Goal: Transaction & Acquisition: Purchase product/service

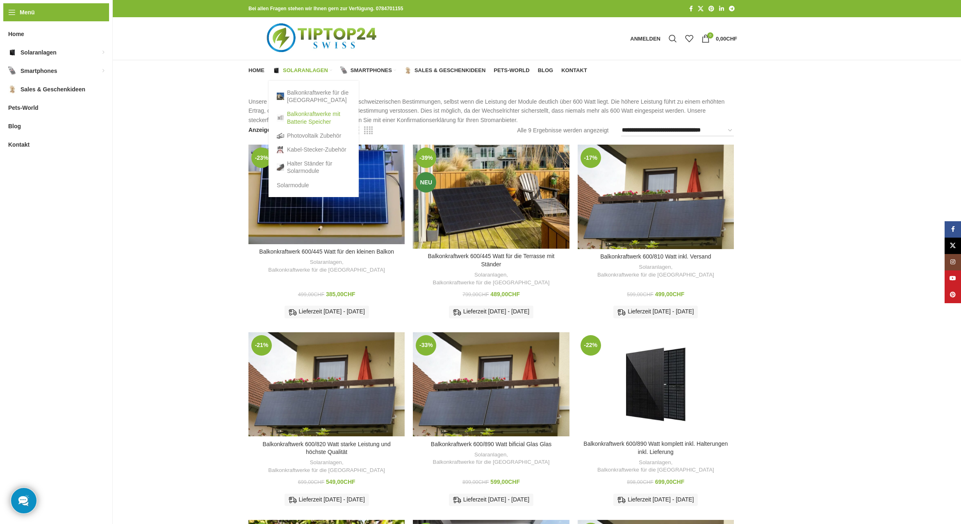
click at [307, 116] on link "Balkonkraftwerke mit Batterie Speicher" at bounding box center [314, 117] width 74 height 21
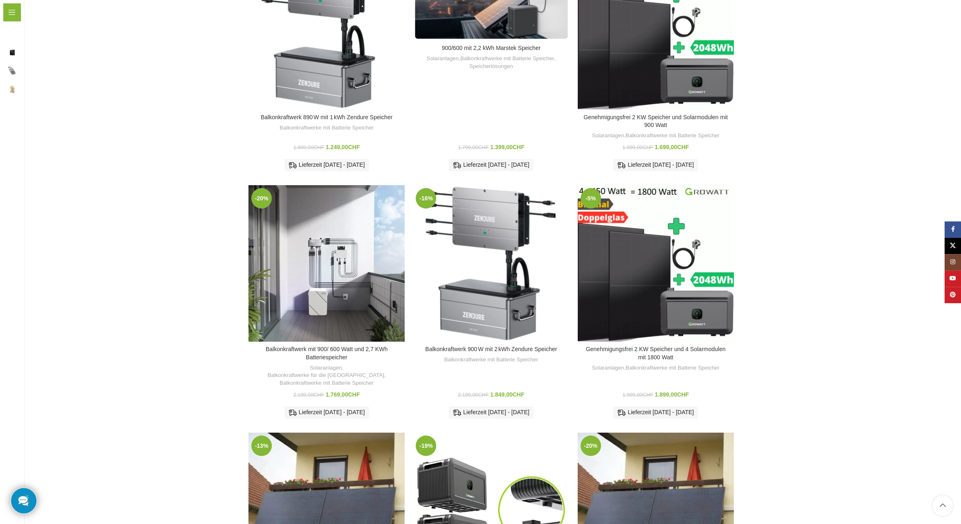
scroll to position [293, 0]
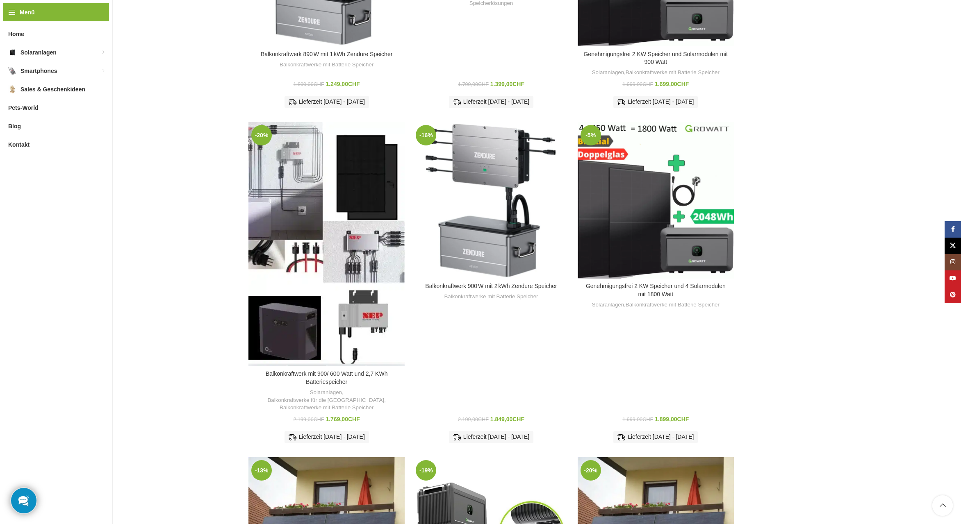
click at [305, 201] on div "Balkonkraftwerk mit 900/ 600 Watt und 2,7 KWh Batteriespeicher" at bounding box center [306, 244] width 39 height 244
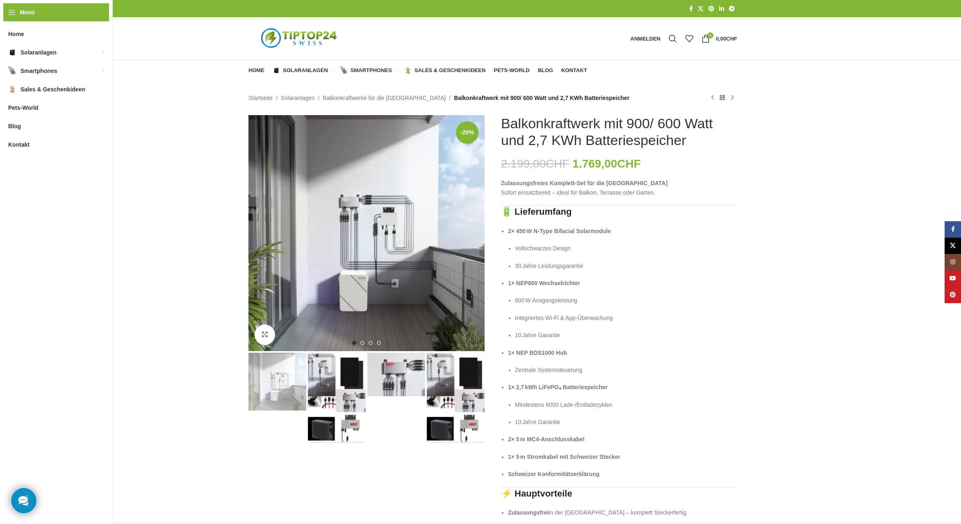
click at [392, 377] on img "3 / 4" at bounding box center [396, 374] width 58 height 43
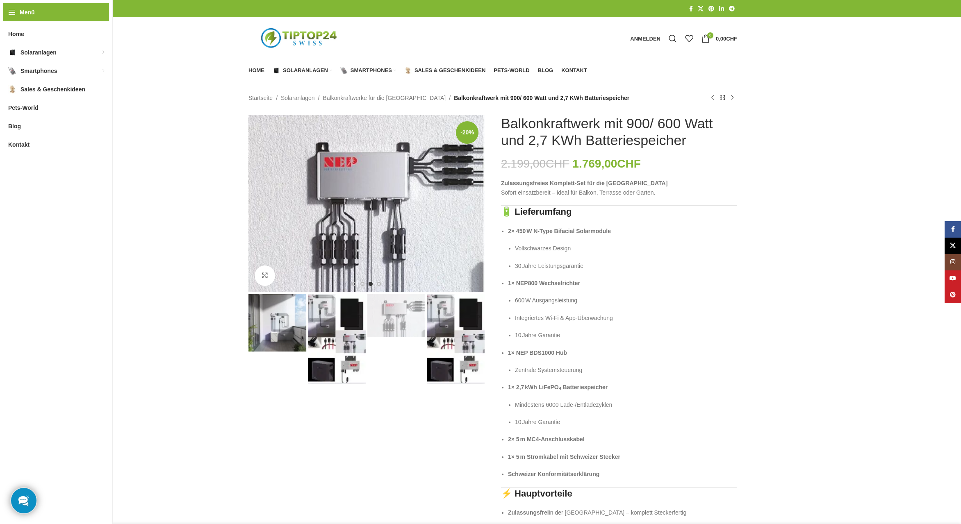
click at [327, 322] on img "2 / 4" at bounding box center [337, 339] width 58 height 90
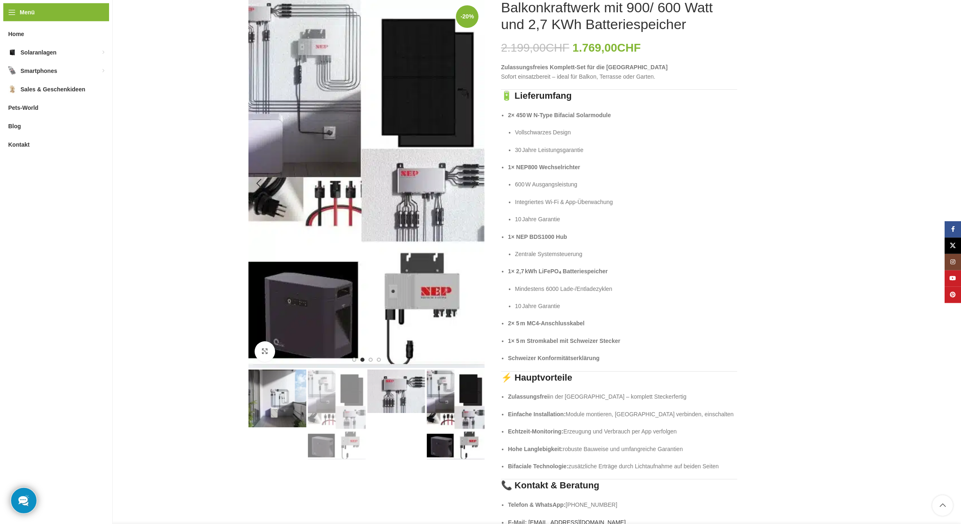
scroll to position [125, 0]
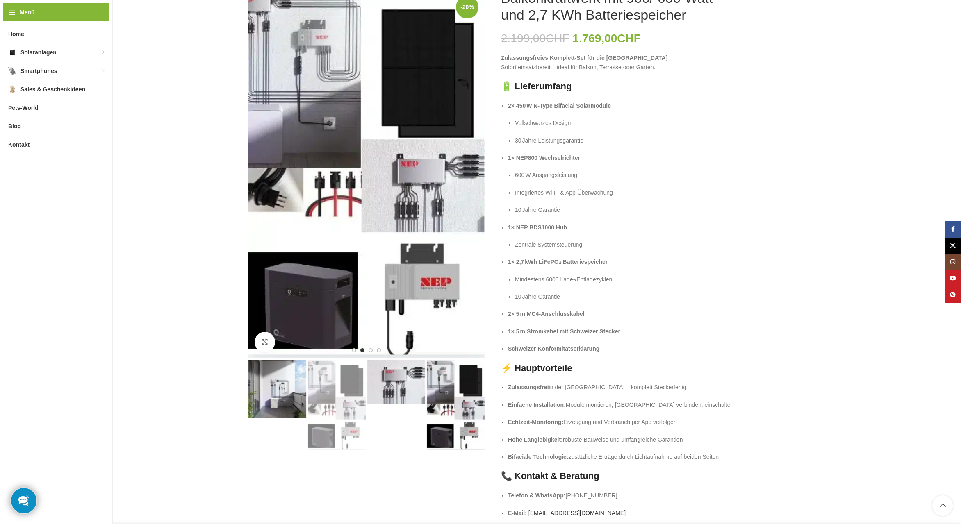
click at [395, 381] on img "3 / 4" at bounding box center [396, 381] width 58 height 43
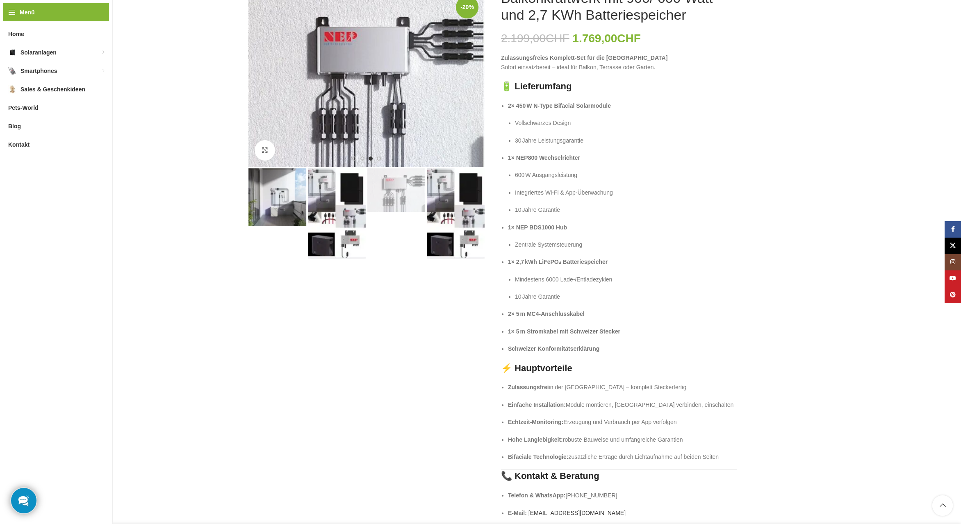
click at [395, 193] on img "3 / 4" at bounding box center [396, 189] width 58 height 43
click at [443, 194] on img "4 / 4" at bounding box center [456, 213] width 58 height 90
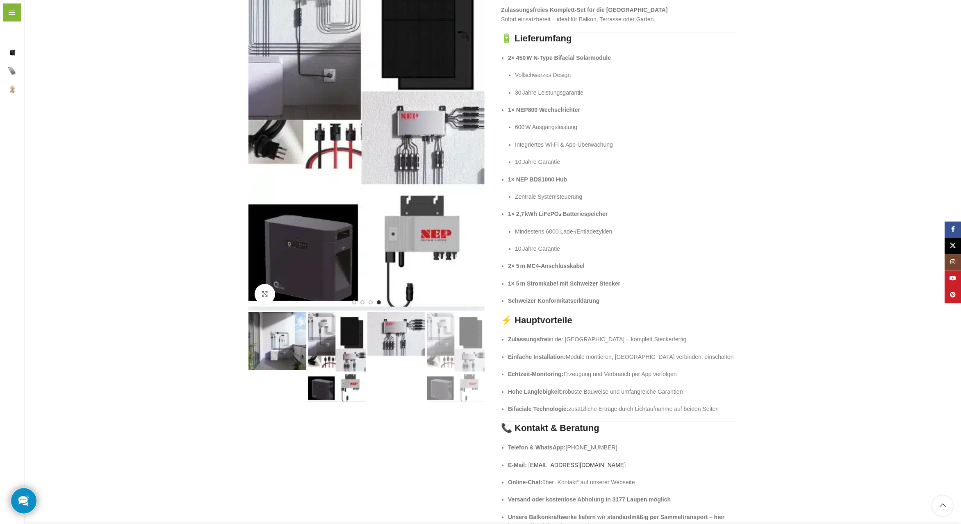
scroll to position [209, 0]
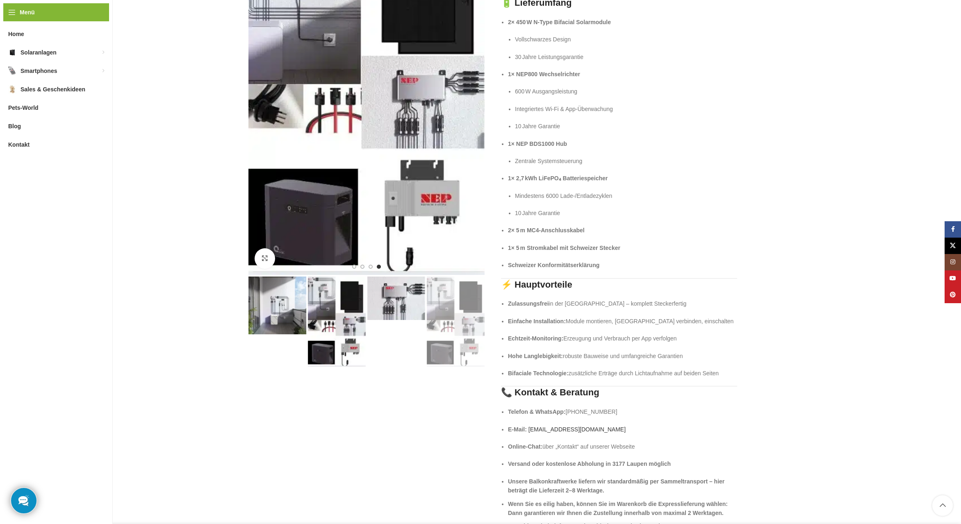
click at [289, 307] on img "1 / 4" at bounding box center [277, 306] width 58 height 58
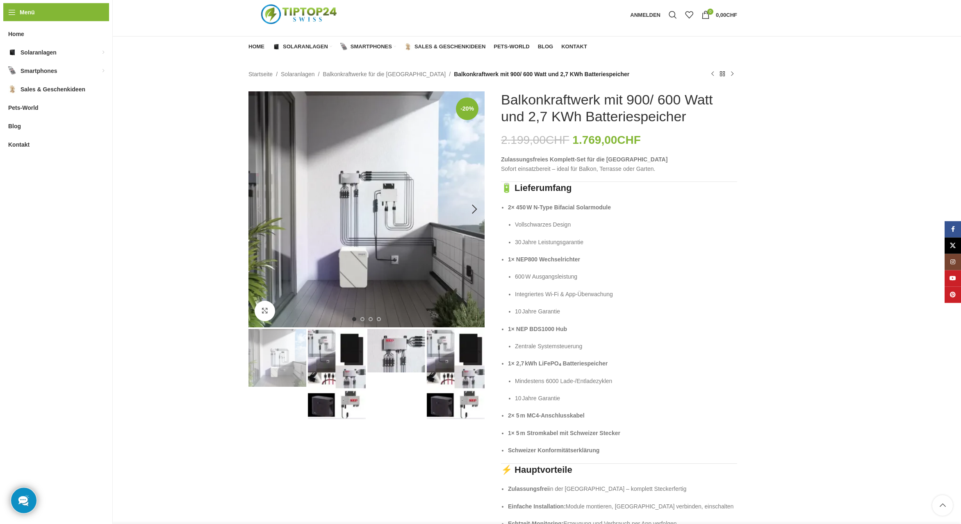
scroll to position [0, 0]
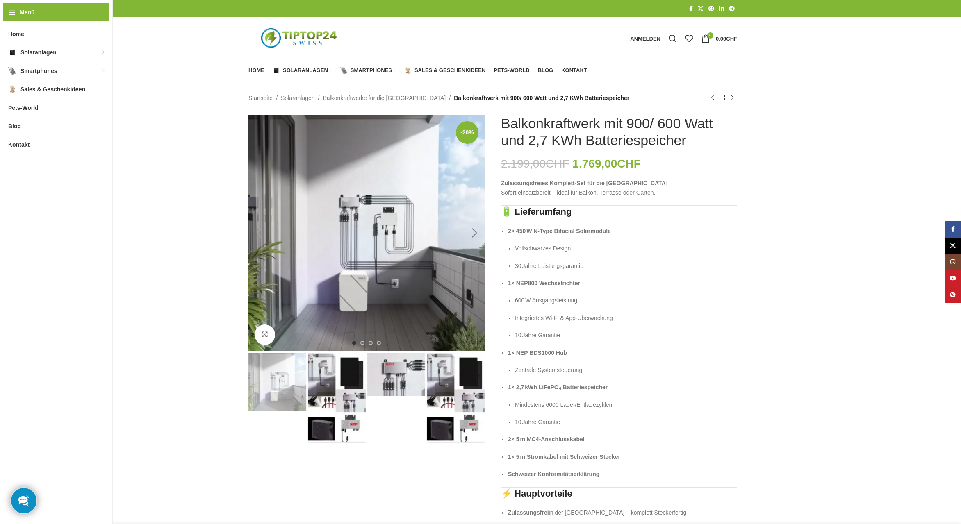
click at [473, 232] on div "Next slide" at bounding box center [474, 233] width 20 height 20
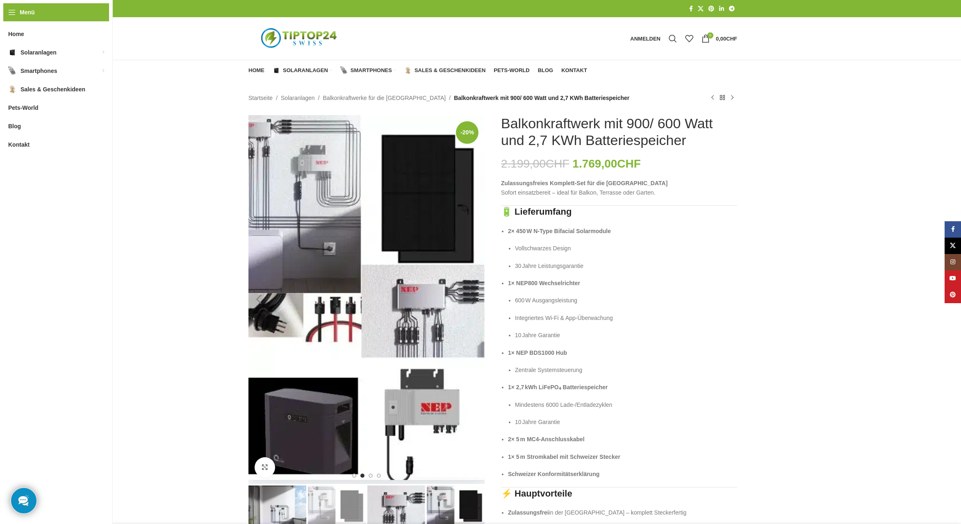
click at [262, 303] on div "Previous slide" at bounding box center [258, 299] width 20 height 20
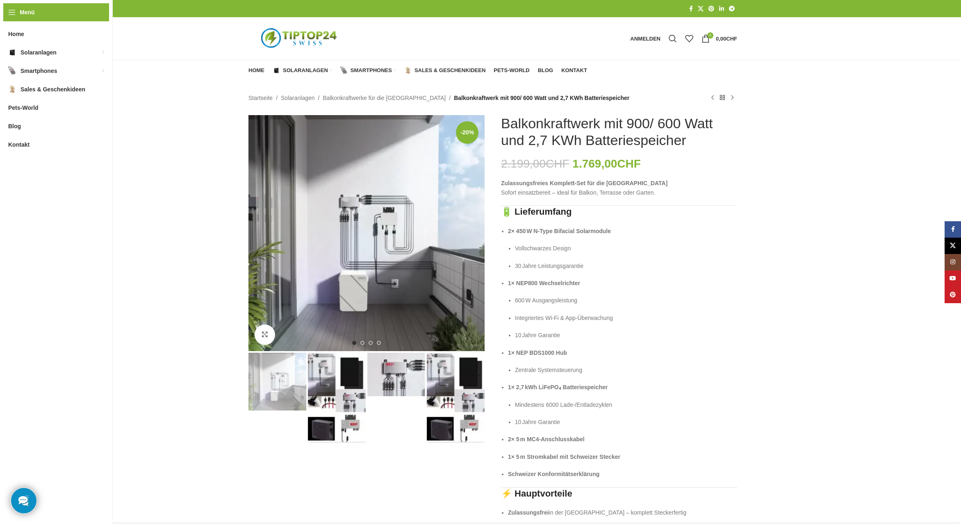
click at [392, 386] on img "3 / 4" at bounding box center [396, 374] width 58 height 43
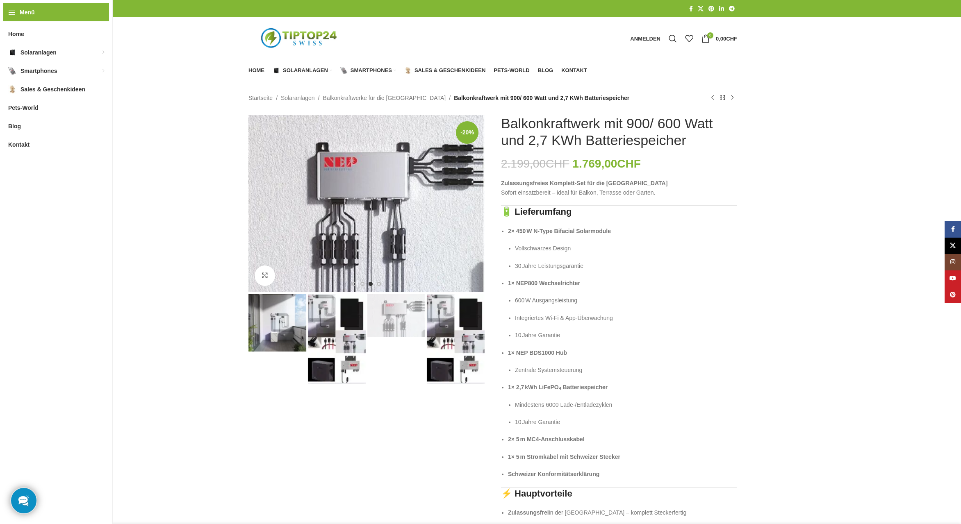
click at [287, 316] on img "1 / 4" at bounding box center [277, 323] width 58 height 58
